Goal: Use online tool/utility: Use online tool/utility

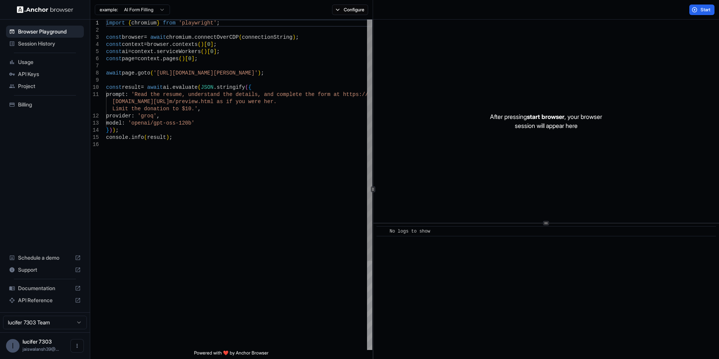
click at [268, 74] on div "import { chromium } from 'playwright' ; const browser = await chromium . connec…" at bounding box center [239, 246] width 266 height 452
drag, startPoint x: 268, startPoint y: 73, endPoint x: 155, endPoint y: 74, distance: 112.5
click at [155, 74] on div "import { chromium } from 'playwright' ; const browser = await chromium . connec…" at bounding box center [239, 246] width 266 height 452
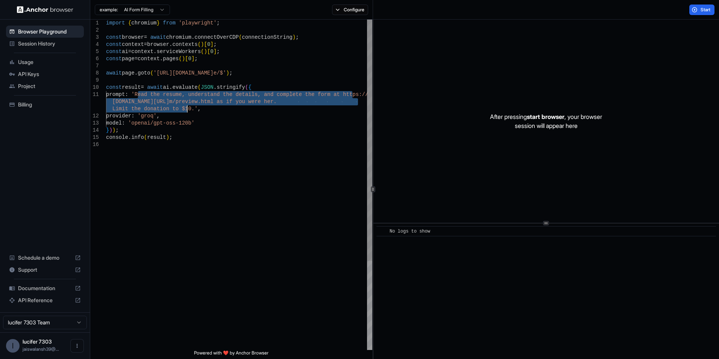
drag, startPoint x: 138, startPoint y: 98, endPoint x: 186, endPoint y: 110, distance: 49.7
click at [186, 110] on div "import { chromium } from 'playwright' ; const browser = await chromium . connec…" at bounding box center [239, 246] width 266 height 452
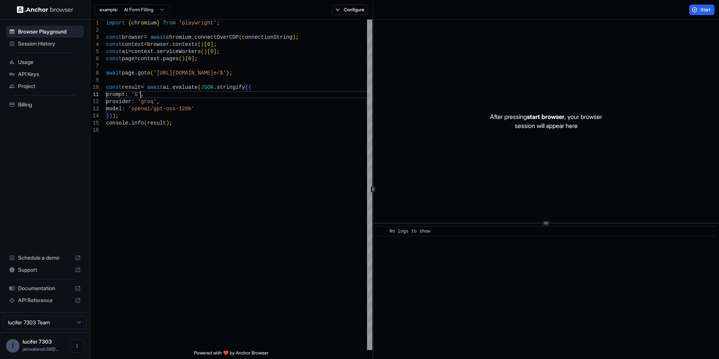
scroll to position [0, 0]
click at [175, 94] on div "import { chromium } from 'playwright' ; const browser = await chromium . connec…" at bounding box center [239, 238] width 266 height 437
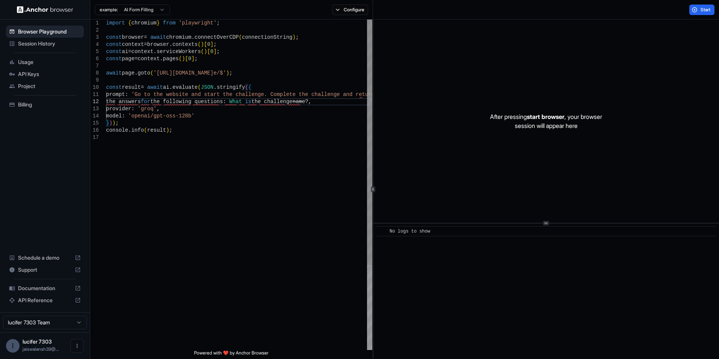
scroll to position [8, 0]
click at [137, 94] on div "import { chromium } from 'playwright' ; const browser = await chromium . connec…" at bounding box center [239, 242] width 266 height 445
click at [182, 126] on div "import { chromium } from 'playwright' ; const browser = await chromium . connec…" at bounding box center [239, 242] width 266 height 445
click at [148, 9] on html "Browser Playground Session History Usage API Keys Project Billing Schedule a de…" at bounding box center [359, 179] width 719 height 359
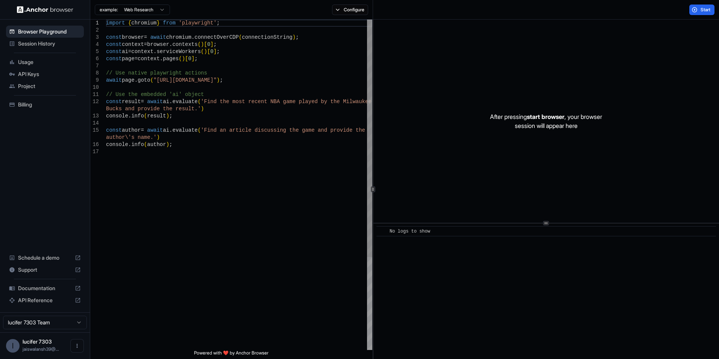
type textarea "**********"
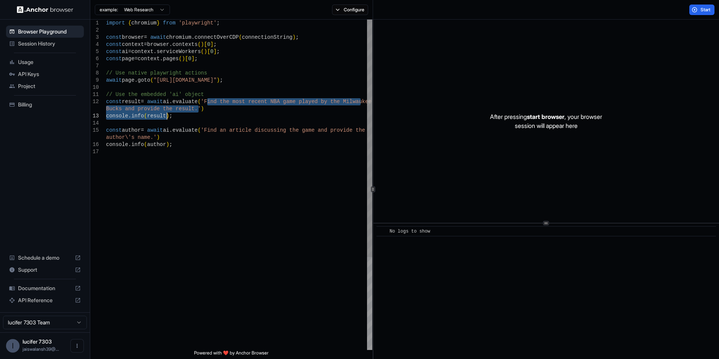
drag, startPoint x: 206, startPoint y: 99, endPoint x: 180, endPoint y: 115, distance: 30.4
click at [180, 115] on div "import { chromium } from 'playwright' ; const browser = await chromium . connec…" at bounding box center [239, 249] width 266 height 459
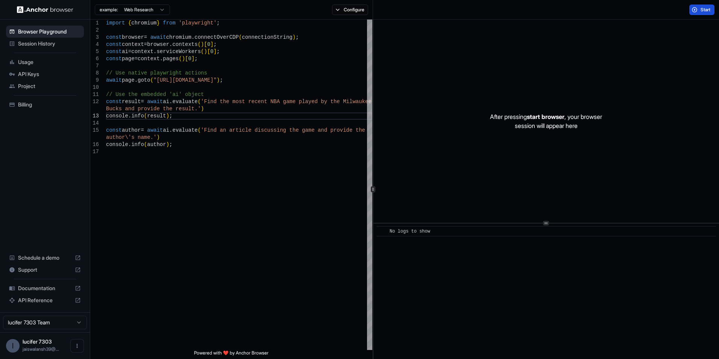
click at [695, 9] on button "Start" at bounding box center [701, 10] width 25 height 11
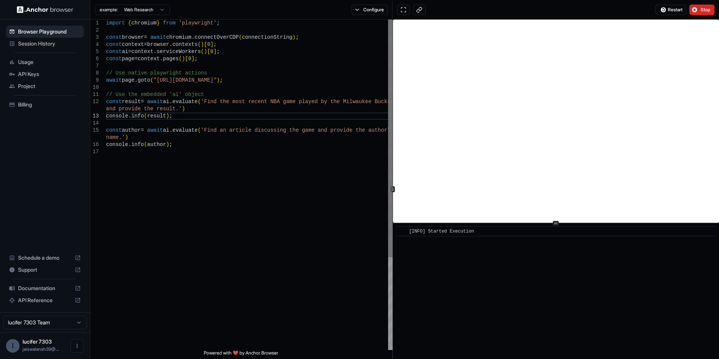
click at [389, 85] on div "1 2 3 4 5 6 7 8 9 10 11 12 13 14 15 16 17 import { chromium } from 'playwright'…" at bounding box center [404, 189] width 629 height 339
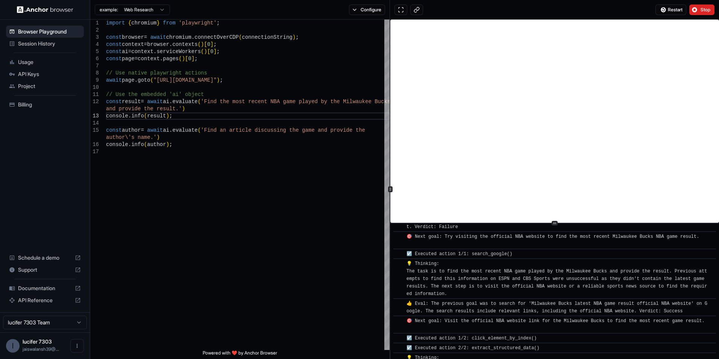
scroll to position [2426, 0]
